Goal: Find specific page/section: Find specific page/section

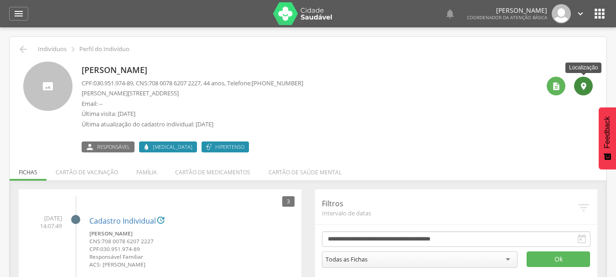
click at [582, 84] on icon "" at bounding box center [583, 86] width 9 height 9
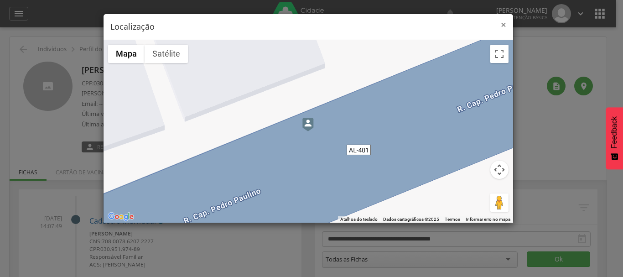
click at [501, 27] on span "×" at bounding box center [502, 24] width 5 height 13
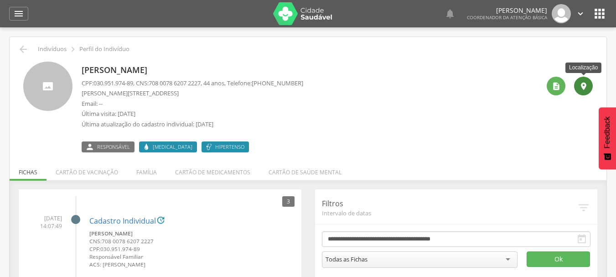
click at [592, 83] on div "" at bounding box center [583, 86] width 19 height 19
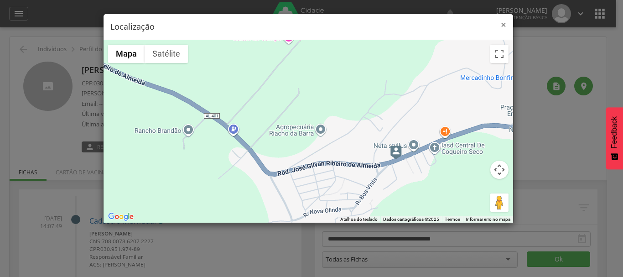
click at [502, 23] on span "×" at bounding box center [502, 24] width 5 height 13
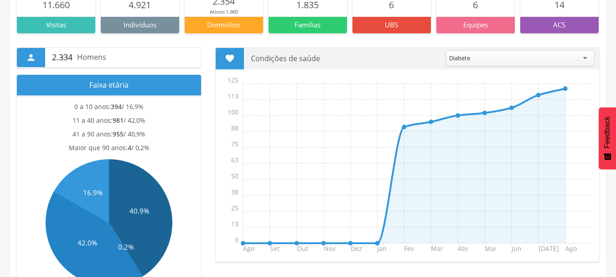
scroll to position [137, 0]
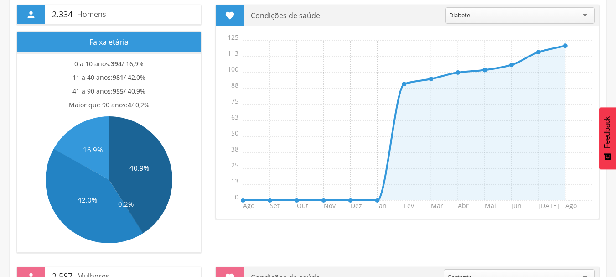
click at [587, 14] on div "Diabete" at bounding box center [519, 15] width 149 height 16
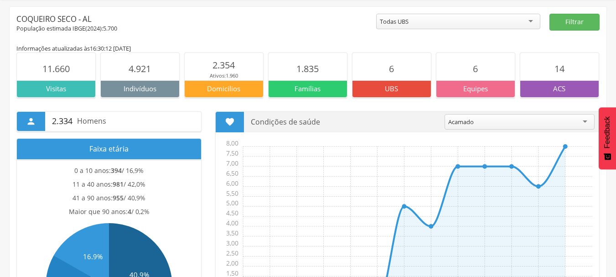
scroll to position [46, 0]
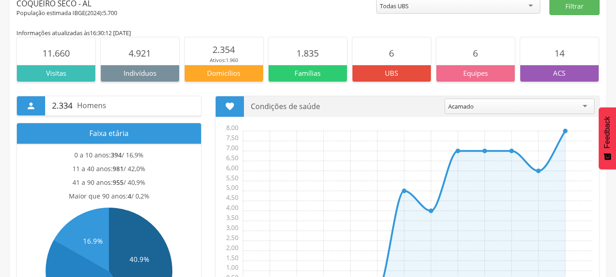
click at [514, 110] on div "Acamado" at bounding box center [519, 105] width 150 height 15
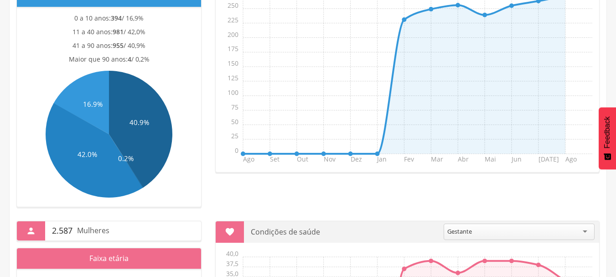
scroll to position [0, 0]
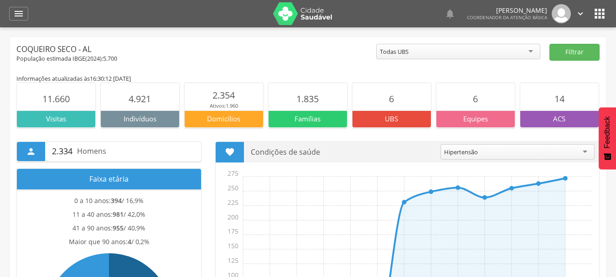
click at [601, 15] on icon "" at bounding box center [599, 13] width 15 height 15
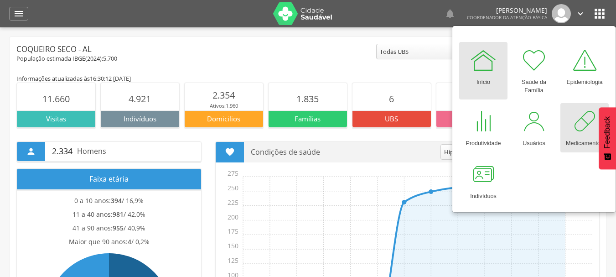
click at [575, 127] on div at bounding box center [584, 121] width 27 height 27
